Goal: Communication & Community: Answer question/provide support

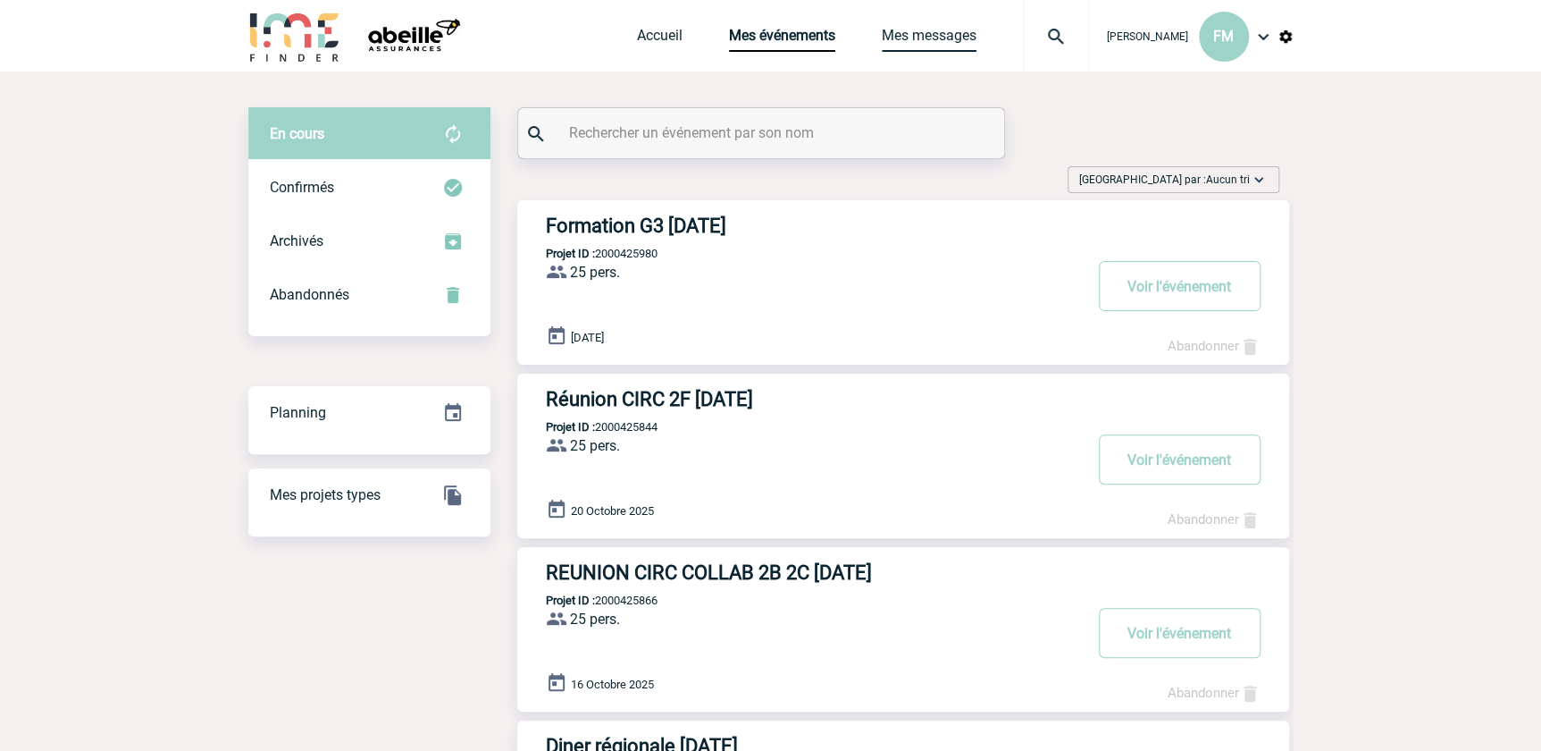
click at [896, 34] on link "Mes messages" at bounding box center [929, 39] width 95 height 25
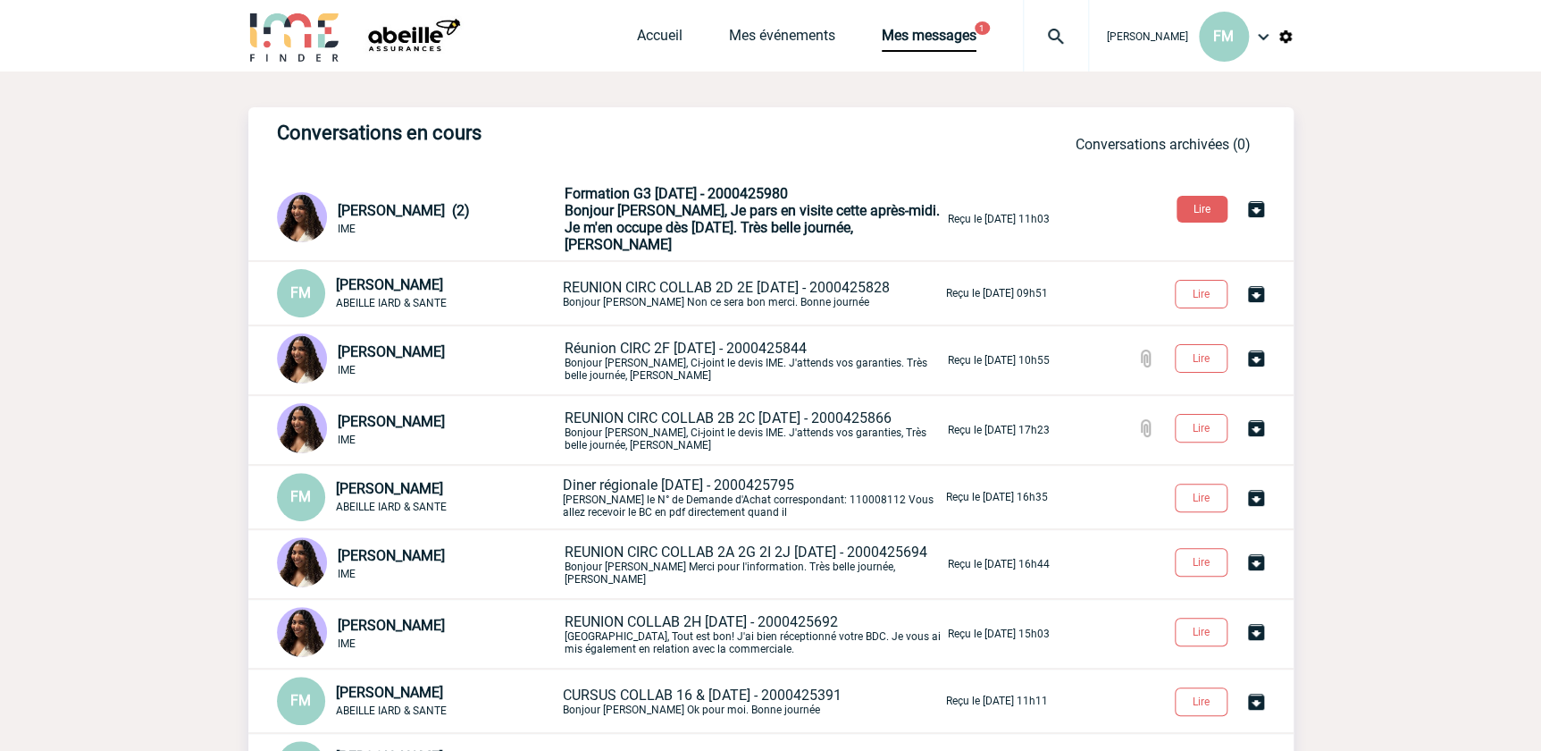
click at [762, 215] on span "Bonjour [PERSON_NAME], Je pars en visite cette après-midi. Je m'en occupe dès […" at bounding box center [752, 227] width 375 height 51
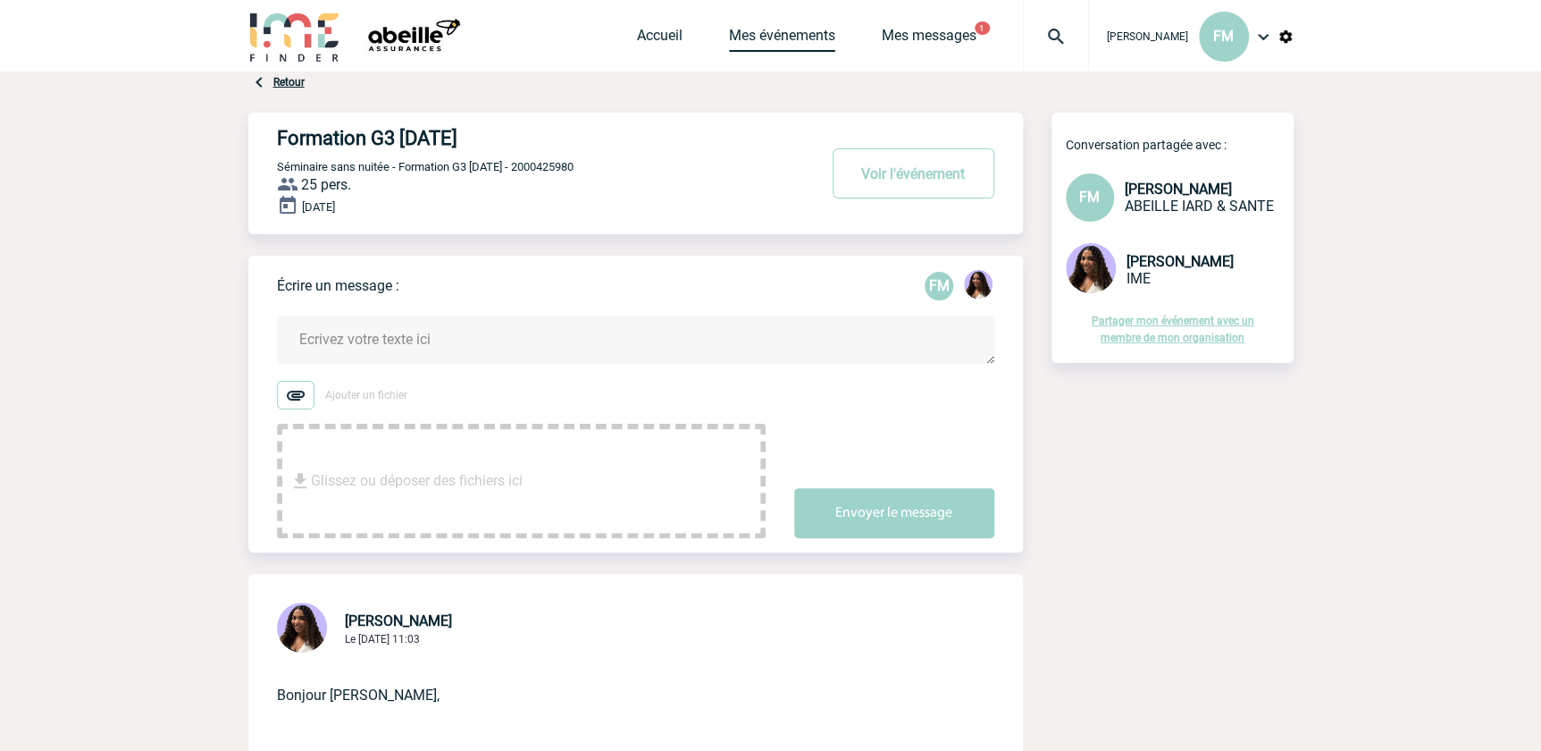
click at [776, 29] on link "Mes événements" at bounding box center [782, 39] width 106 height 25
